Goal: Obtain resource: Obtain resource

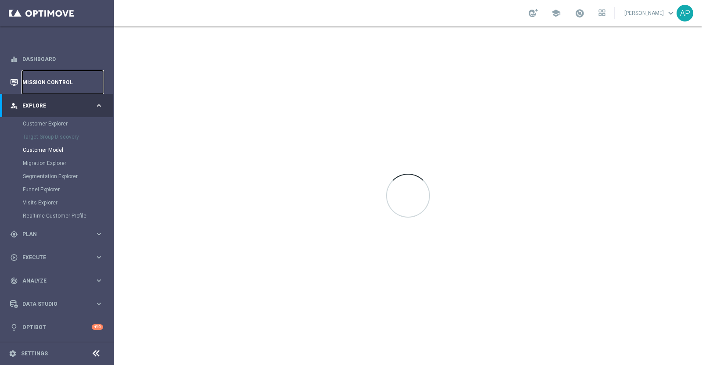
click at [54, 80] on link "Mission Control" at bounding box center [62, 82] width 81 height 23
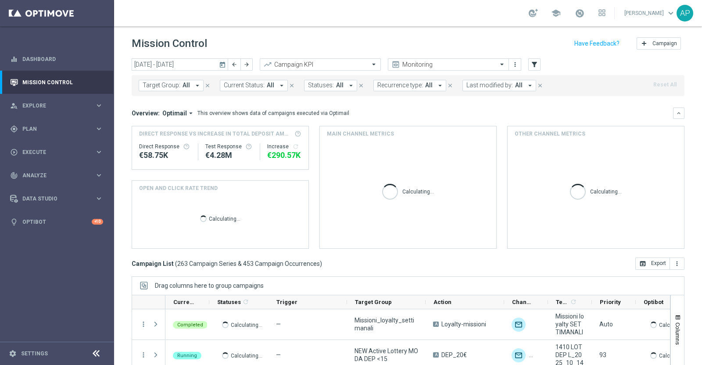
click at [221, 64] on icon "today" at bounding box center [223, 65] width 8 height 8
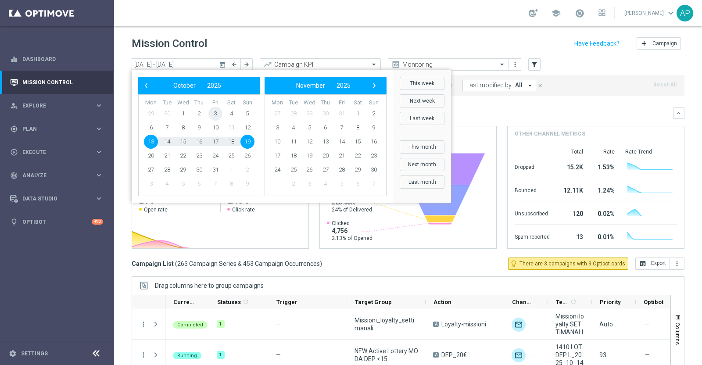
click at [214, 114] on span "3" at bounding box center [215, 114] width 14 height 14
type input "[DATE] - [DATE]"
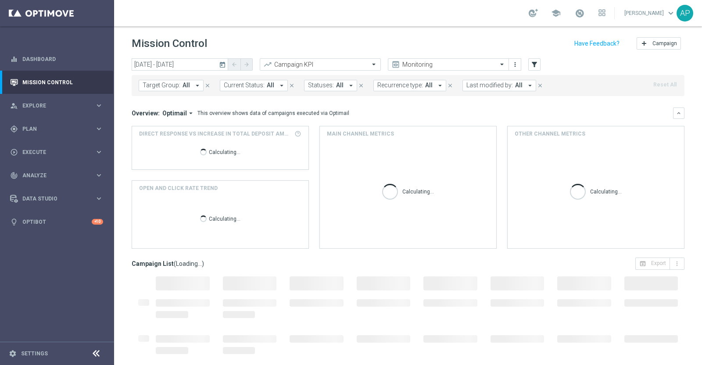
click at [491, 87] on span "Last modified by:" at bounding box center [489, 85] width 46 height 7
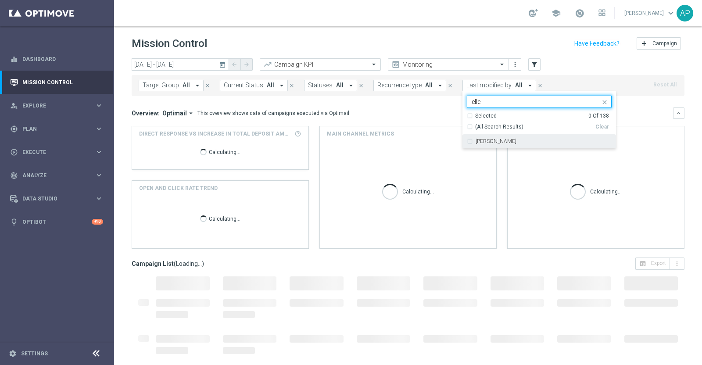
click at [491, 140] on label "[PERSON_NAME]" at bounding box center [495, 141] width 41 height 5
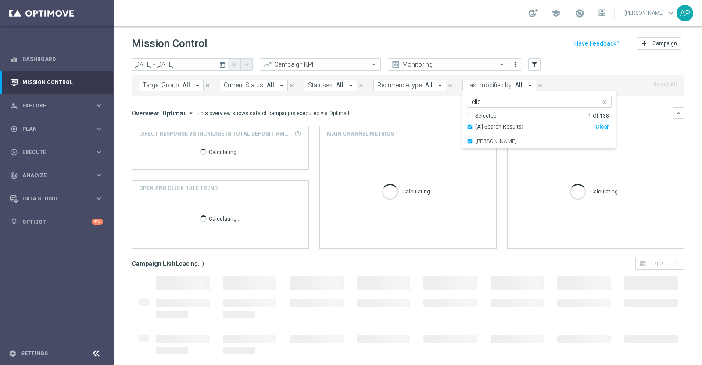
click at [493, 100] on input "elle" at bounding box center [535, 101] width 128 height 7
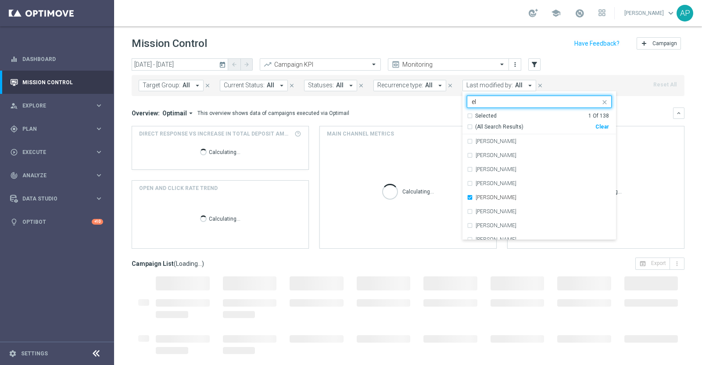
type input "e"
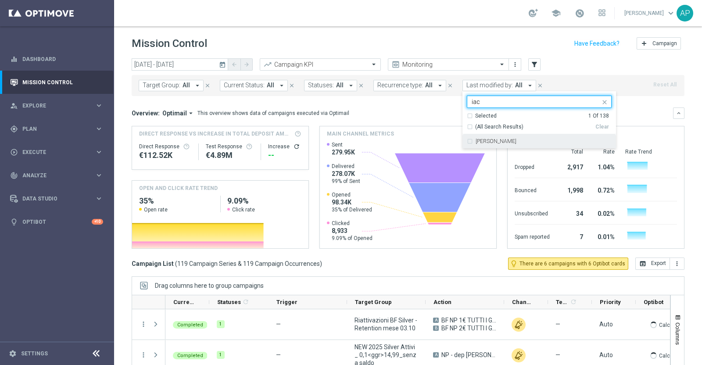
click at [495, 140] on label "[PERSON_NAME]" at bounding box center [495, 141] width 41 height 5
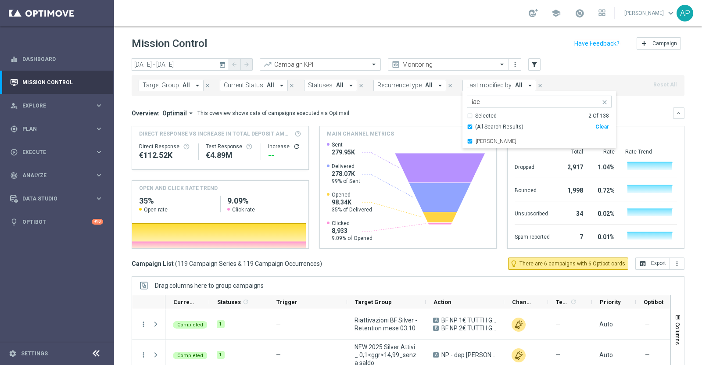
click at [497, 101] on input "iac" at bounding box center [535, 101] width 128 height 7
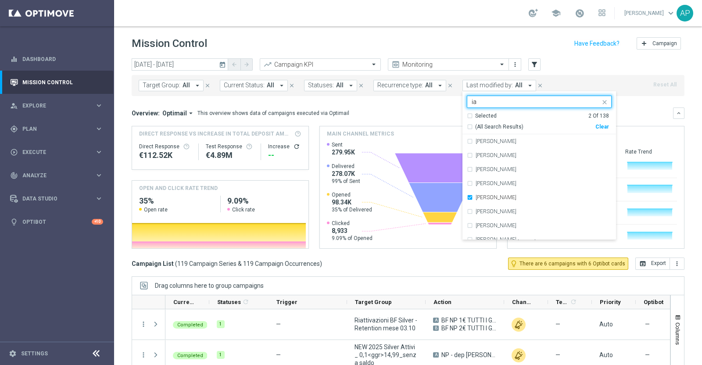
type input "i"
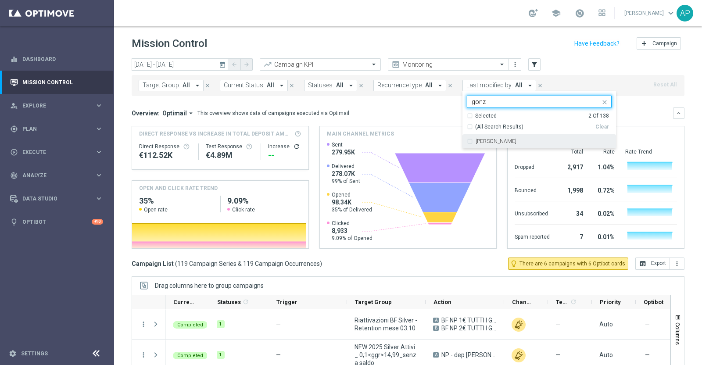
click at [558, 142] on div "[PERSON_NAME]" at bounding box center [543, 141] width 136 height 5
type input "gonz"
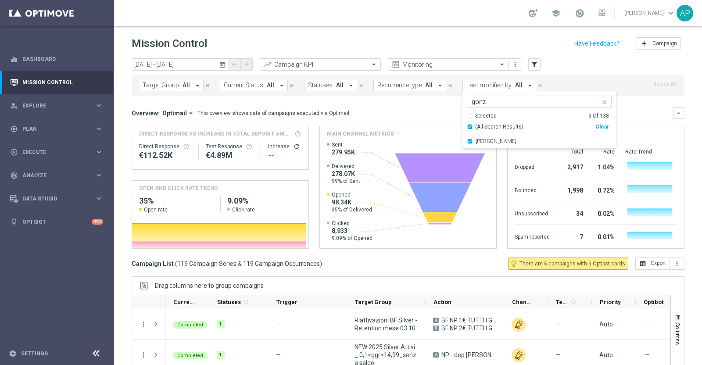
click at [409, 108] on div "Overview: Optimail arrow_drop_down This overview shows data of campaigns execut…" at bounding box center [408, 112] width 553 height 11
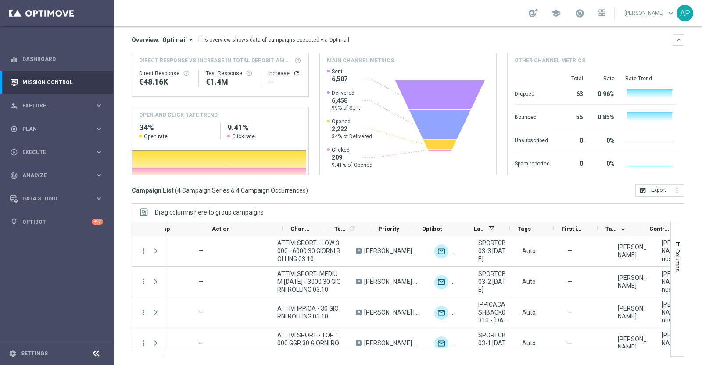
scroll to position [0, 252]
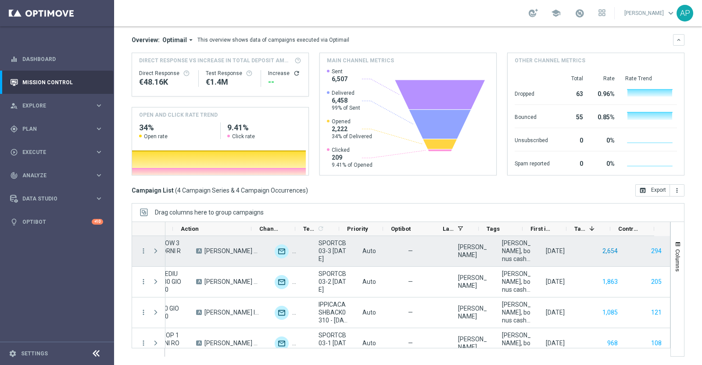
click at [601, 247] on button "2,654" at bounding box center [609, 251] width 17 height 11
click at [650, 249] on button "294" at bounding box center [656, 251] width 12 height 11
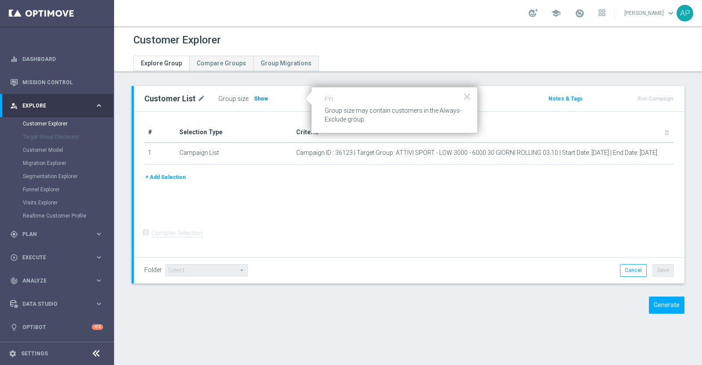
click at [262, 94] on h3 "Show" at bounding box center [261, 99] width 16 height 10
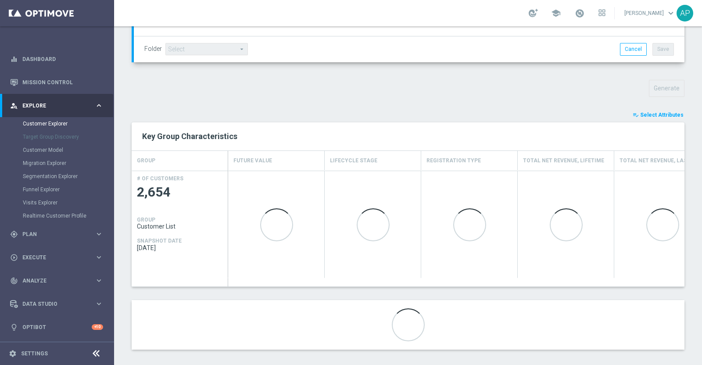
scroll to position [270, 0]
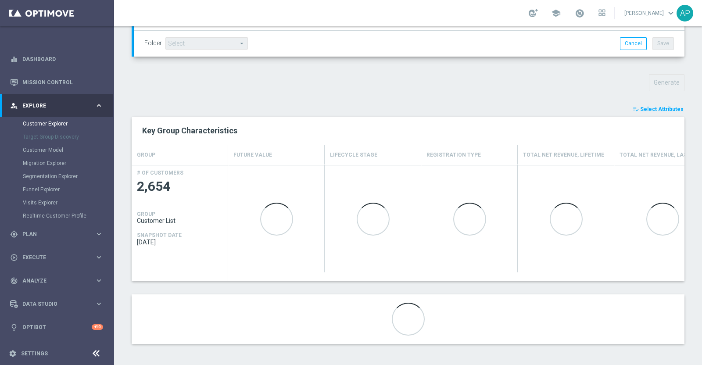
click at [640, 107] on span "Select Attributes" at bounding box center [661, 109] width 43 height 6
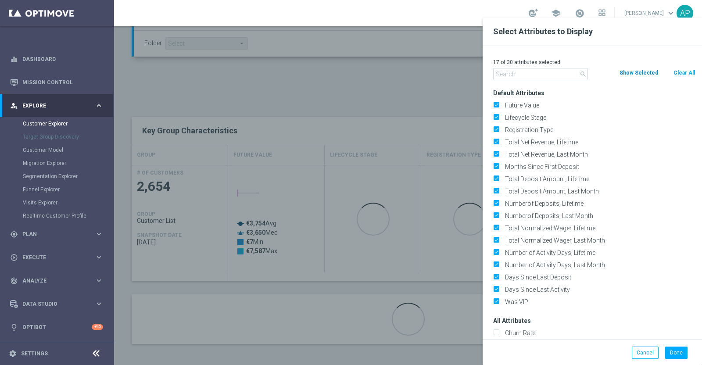
click at [696, 69] on div "Clear All" at bounding box center [684, 73] width 36 height 10
click at [679, 70] on button "Clear All" at bounding box center [683, 73] width 23 height 10
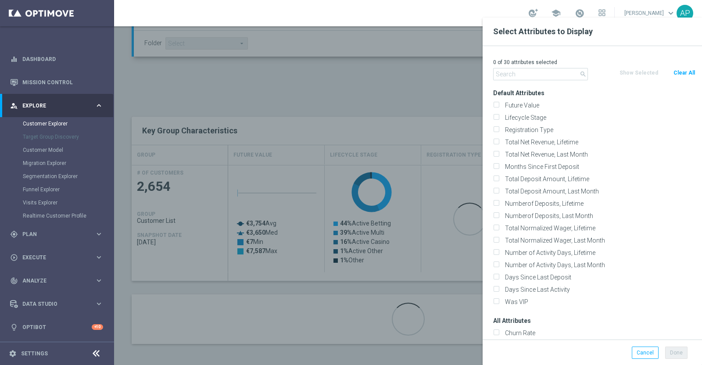
checkbox input "false"
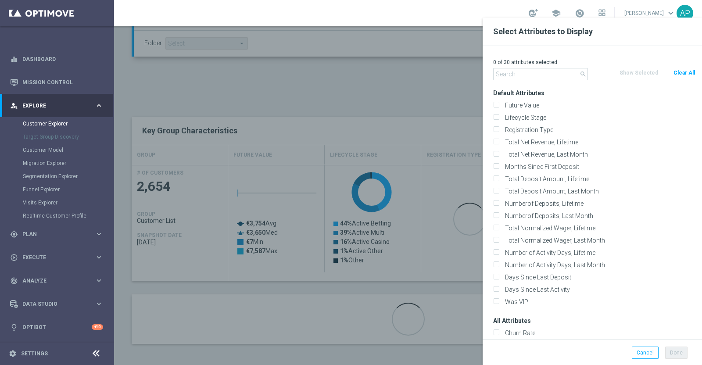
checkbox input "false"
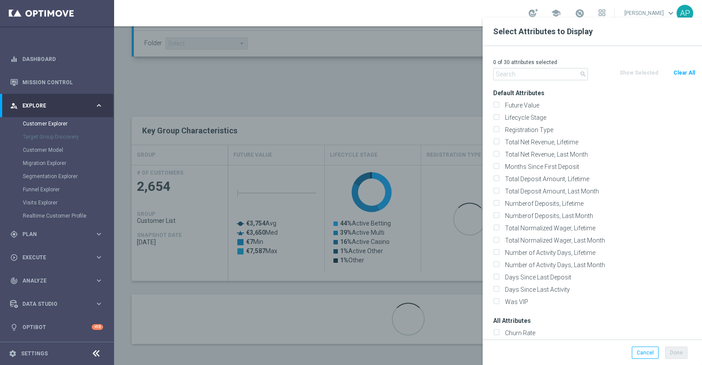
checkbox input "false"
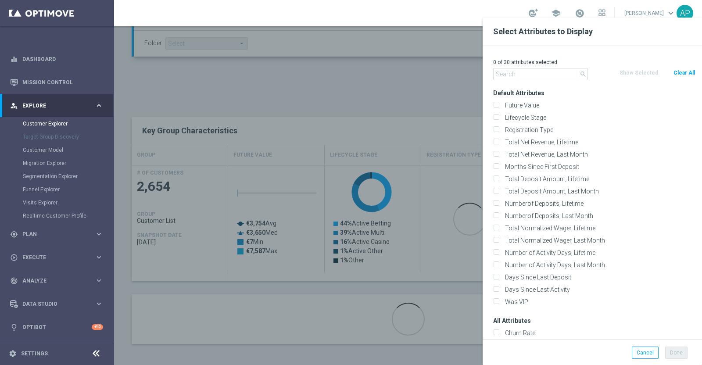
checkbox input "false"
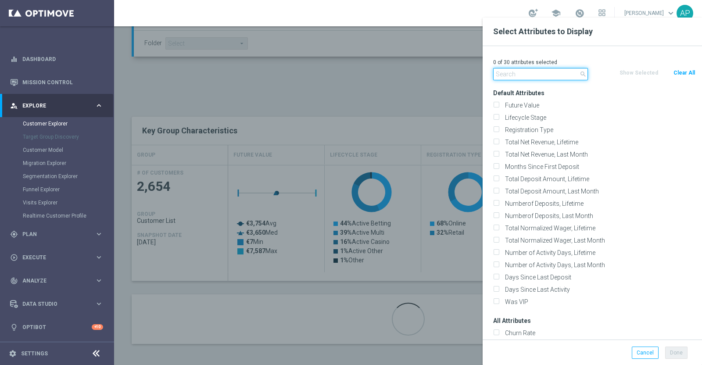
click at [525, 75] on input "text" at bounding box center [540, 74] width 95 height 12
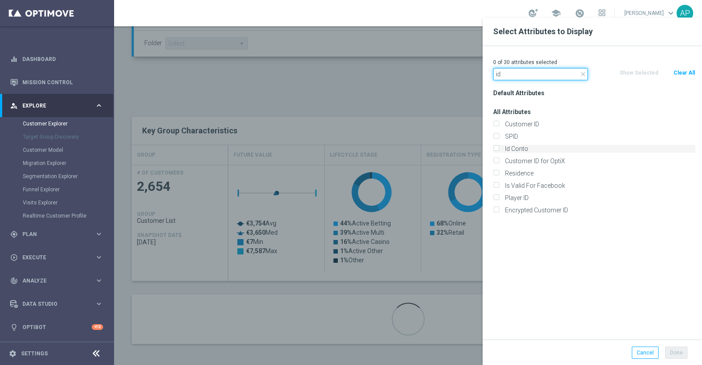
type input "id"
click at [529, 151] on label "Id Conto" at bounding box center [598, 149] width 193 height 8
click at [499, 151] on input "Id Conto" at bounding box center [496, 150] width 6 height 6
checkbox input "true"
click at [675, 351] on button "Done" at bounding box center [676, 352] width 22 height 12
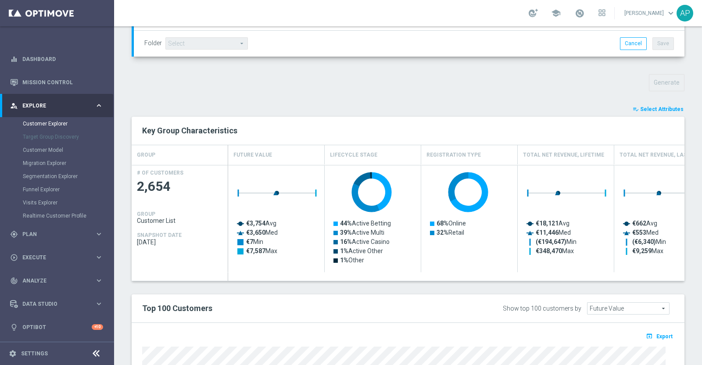
type input "Search"
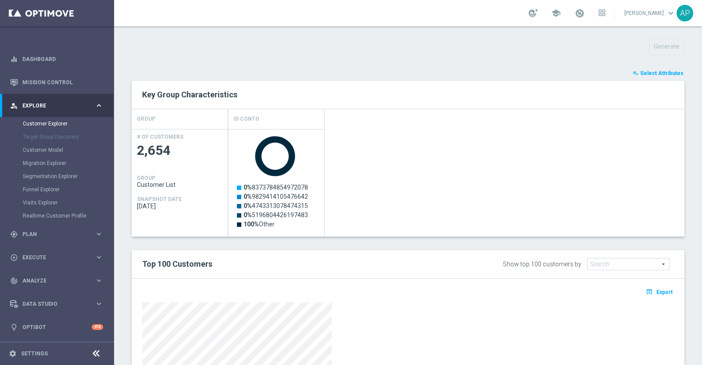
scroll to position [344, 0]
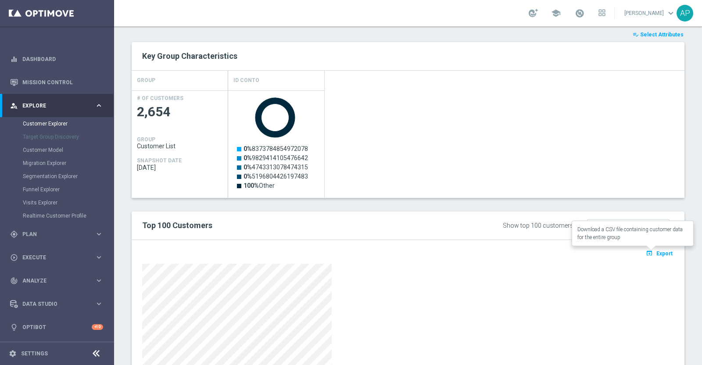
click at [656, 253] on span "Export" at bounding box center [664, 253] width 16 height 6
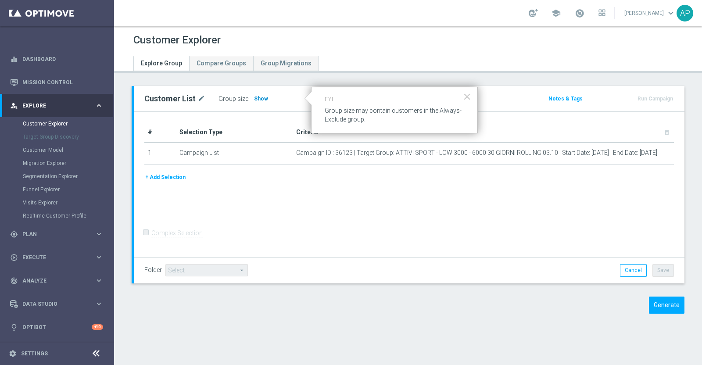
click at [254, 98] on span "Show" at bounding box center [261, 99] width 14 height 6
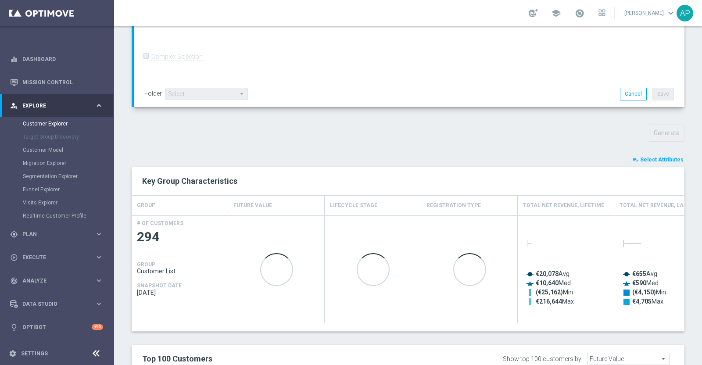
scroll to position [219, 0]
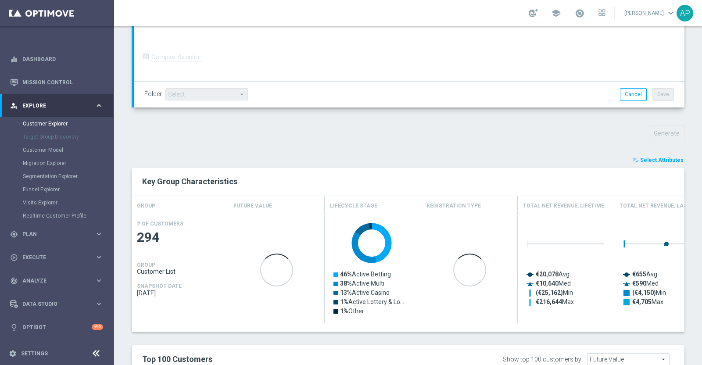
click at [649, 158] on span "Select Attributes" at bounding box center [661, 160] width 43 height 6
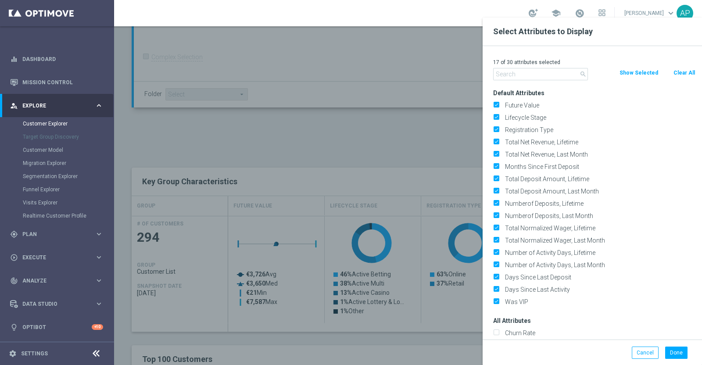
drag, startPoint x: 678, startPoint y: 71, endPoint x: 570, endPoint y: 80, distance: 108.3
click at [675, 71] on button "Clear All" at bounding box center [683, 73] width 23 height 10
checkbox input "false"
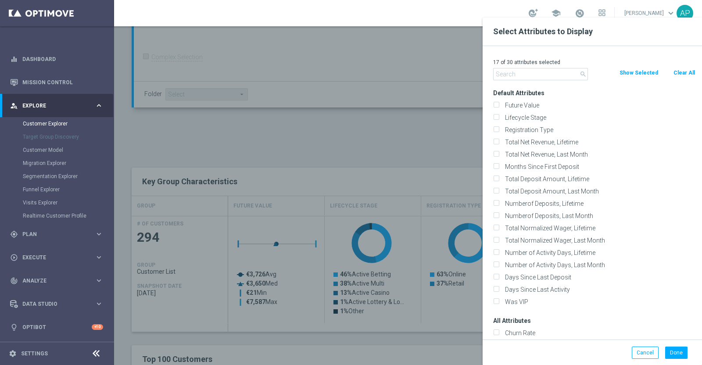
checkbox input "false"
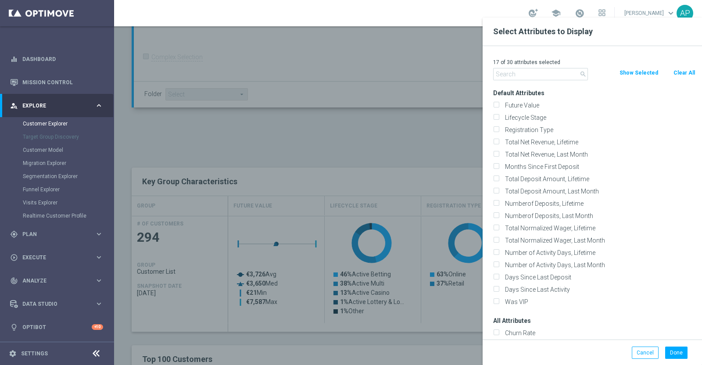
checkbox input "false"
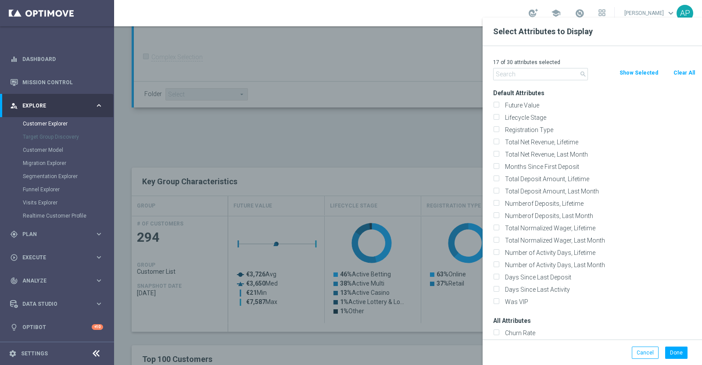
checkbox input "false"
click at [517, 75] on input "text" at bounding box center [540, 74] width 95 height 12
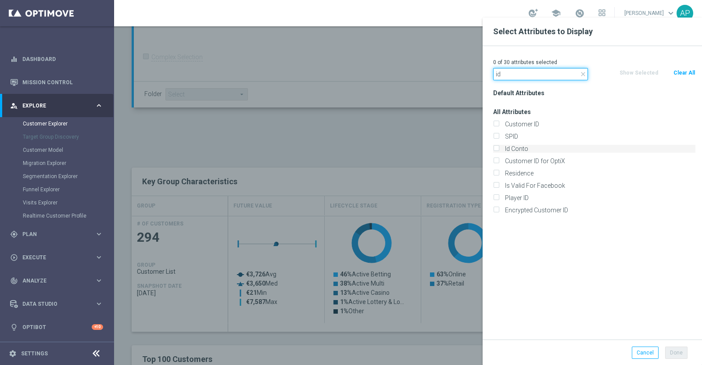
type input "id"
click at [515, 147] on label "Id Conto" at bounding box center [598, 149] width 193 height 8
click at [499, 147] on input "Id Conto" at bounding box center [496, 150] width 6 height 6
checkbox input "true"
click at [675, 354] on button "Done" at bounding box center [676, 352] width 22 height 12
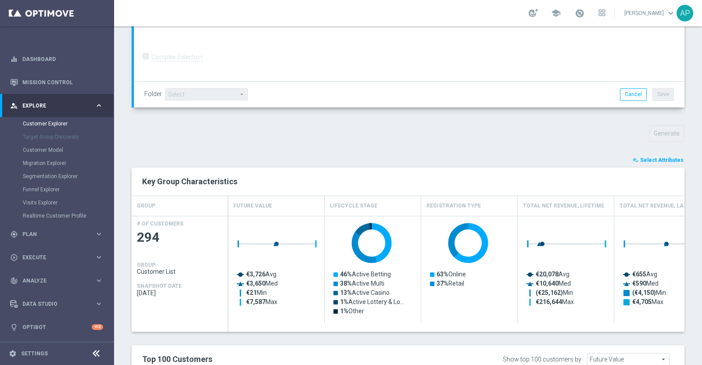
type input "Search"
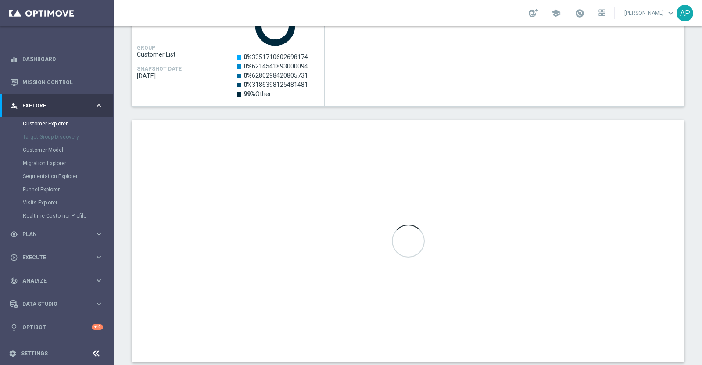
scroll to position [438, 0]
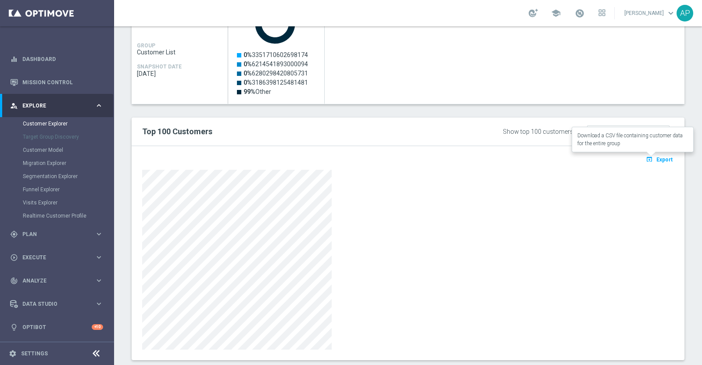
click at [660, 159] on span "Export" at bounding box center [664, 160] width 16 height 6
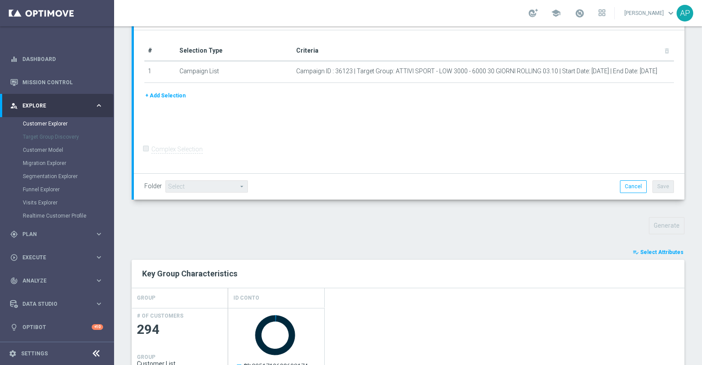
scroll to position [109, 0]
